Goal: Task Accomplishment & Management: Use online tool/utility

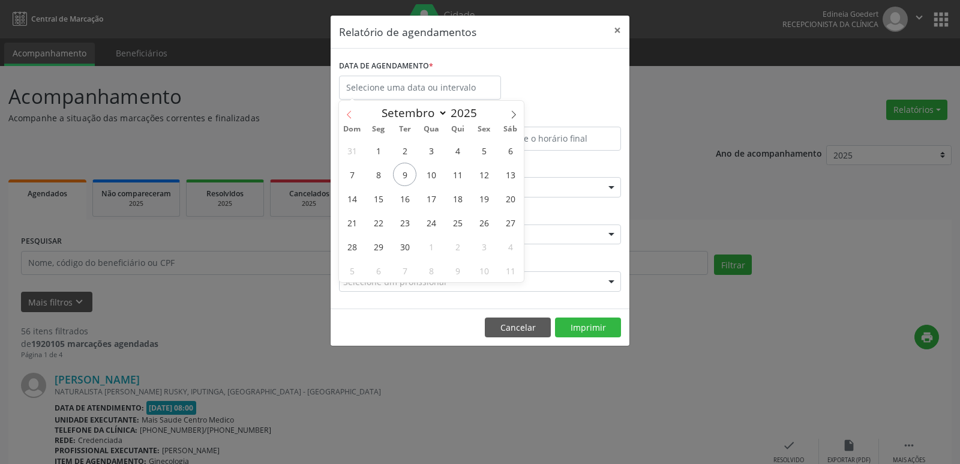
click at [345, 111] on icon at bounding box center [349, 114] width 8 height 8
click at [346, 111] on icon at bounding box center [349, 114] width 8 height 8
click at [346, 110] on icon at bounding box center [349, 114] width 8 height 8
click at [347, 110] on icon at bounding box center [349, 114] width 8 height 8
click at [347, 109] on span at bounding box center [349, 111] width 20 height 20
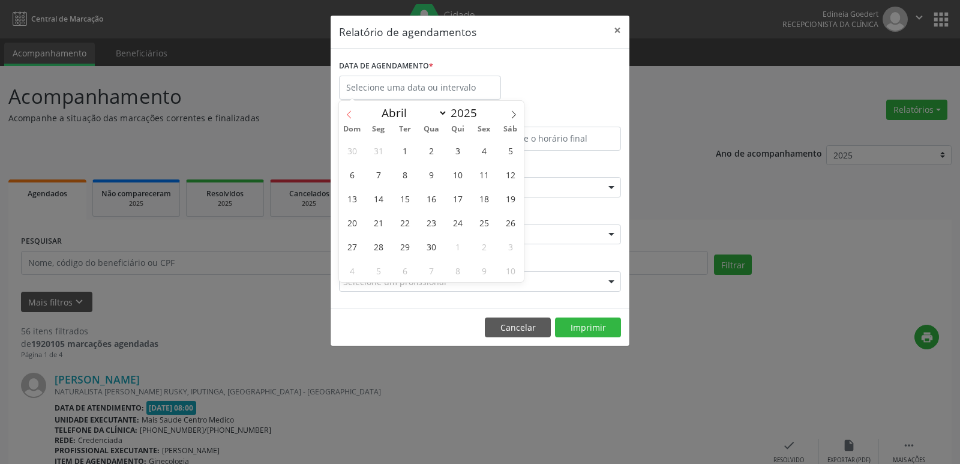
click at [347, 109] on span at bounding box center [349, 111] width 20 height 20
select select "2"
click at [406, 221] on span "18" at bounding box center [404, 222] width 23 height 23
type input "[DATE]"
click at [405, 221] on span "18" at bounding box center [404, 222] width 23 height 23
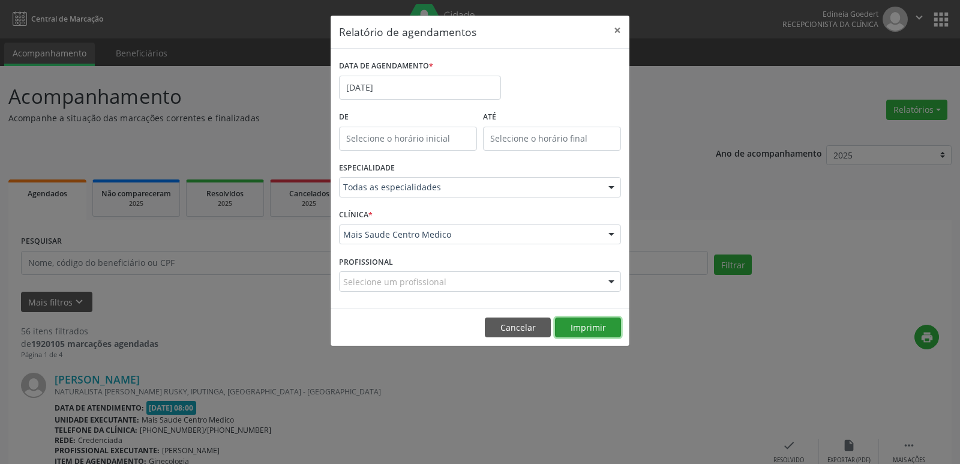
click at [608, 326] on button "Imprimir" at bounding box center [588, 327] width 66 height 20
